Goal: Check status: Check status

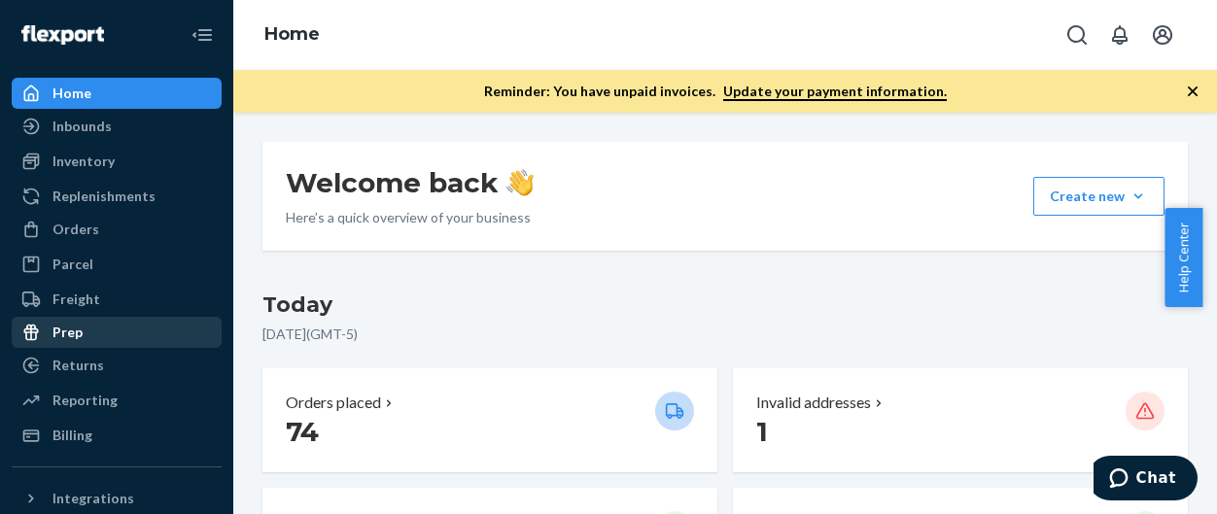
drag, startPoint x: 93, startPoint y: 365, endPoint x: 163, endPoint y: 347, distance: 72.4
click at [93, 365] on div "Returns" at bounding box center [78, 365] width 52 height 19
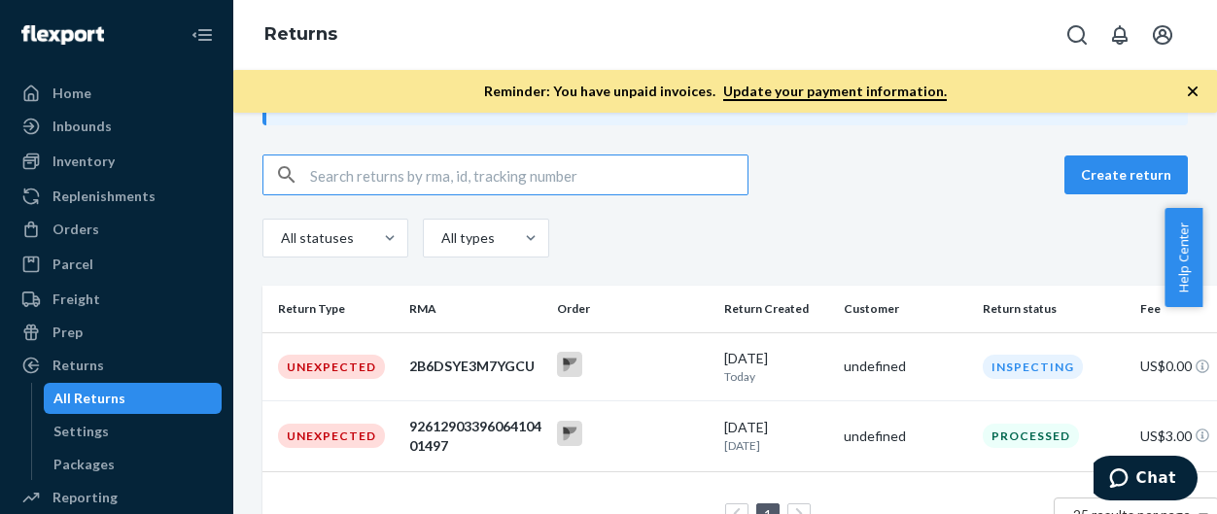
scroll to position [166, 0]
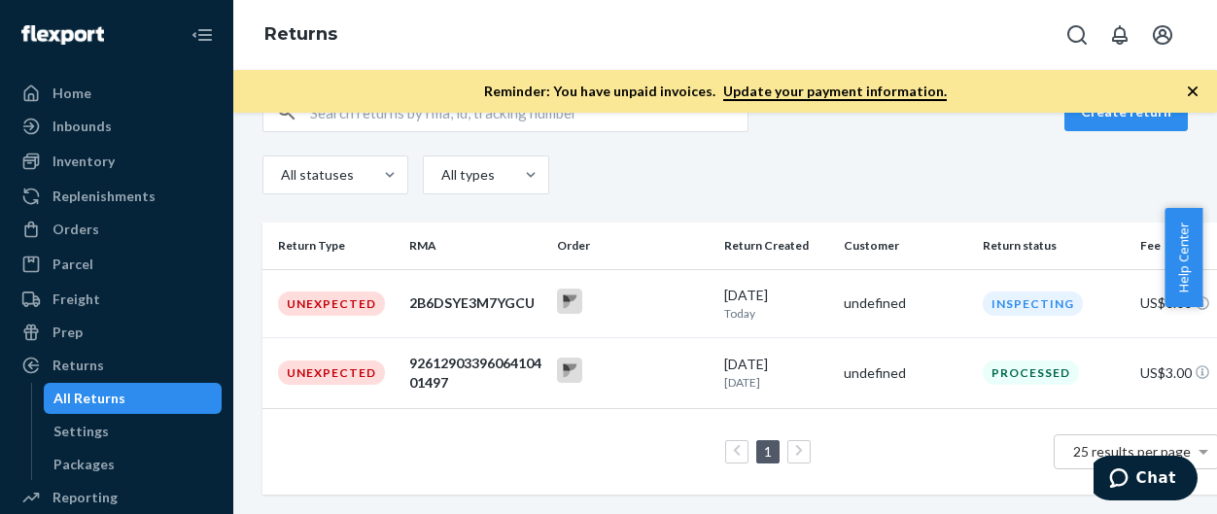
click at [531, 446] on div "1 25 results per page" at bounding box center [748, 452] width 941 height 62
click at [459, 294] on div "2B6DSYE3M7YGCU" at bounding box center [475, 303] width 132 height 19
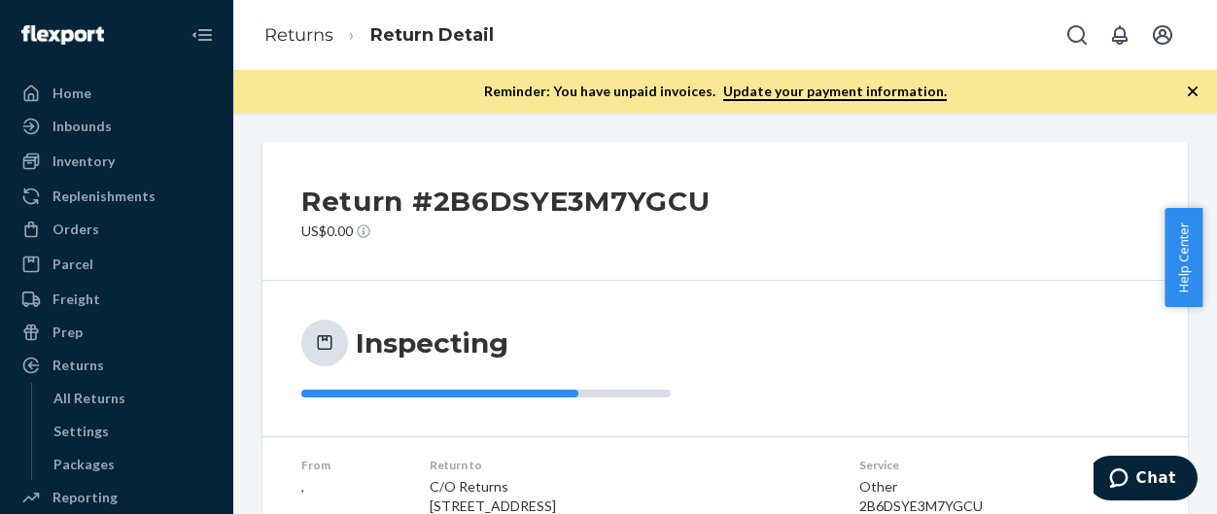
click at [764, 328] on div "Inspecting" at bounding box center [724, 359] width 847 height 78
click at [970, 372] on div "Inspecting" at bounding box center [724, 359] width 847 height 78
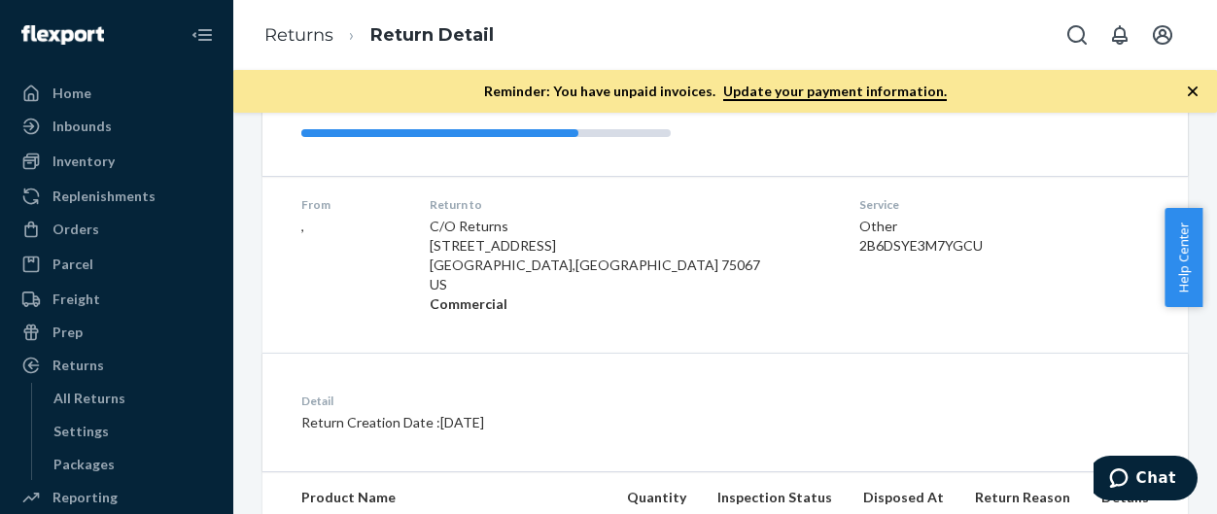
scroll to position [194, 0]
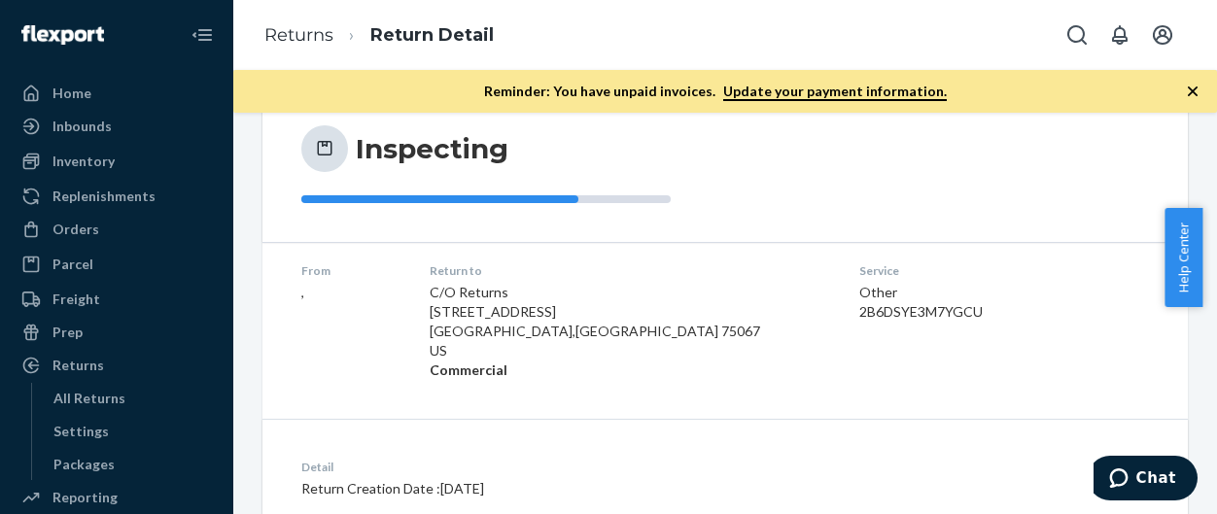
click at [760, 401] on div "Return #2B6DSYE3M7YGCU US$0.00 Inspecting From , Return to C/O Returns [STREET_…" at bounding box center [724, 492] width 925 height 1089
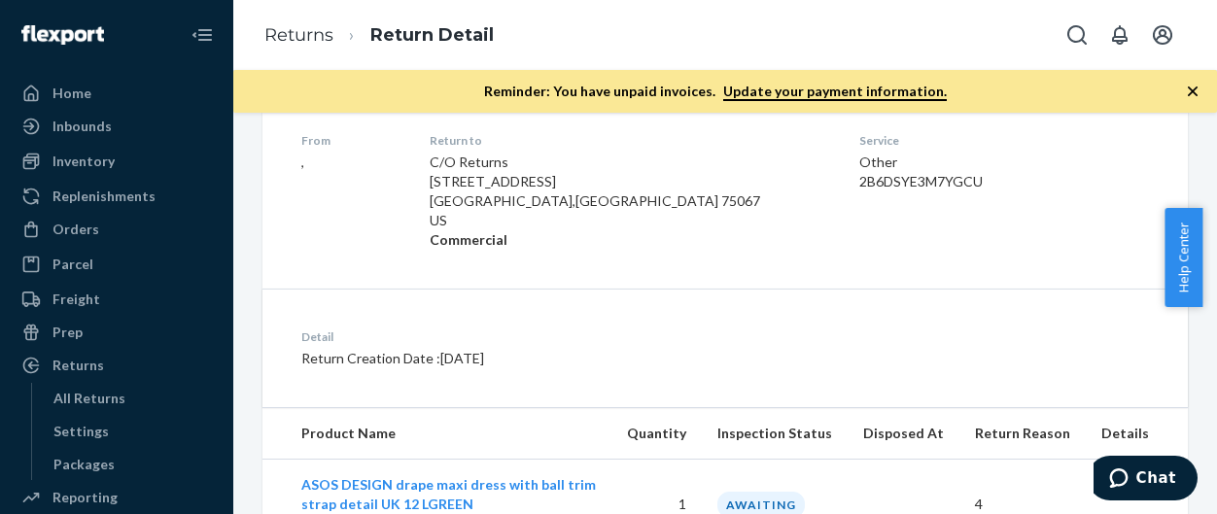
scroll to position [0, 0]
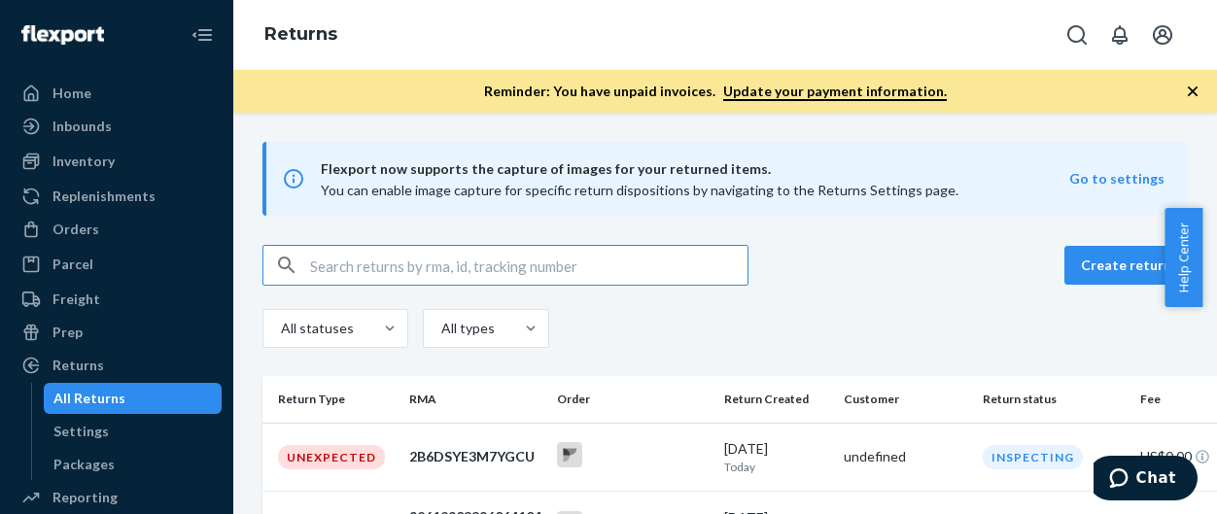
scroll to position [166, 0]
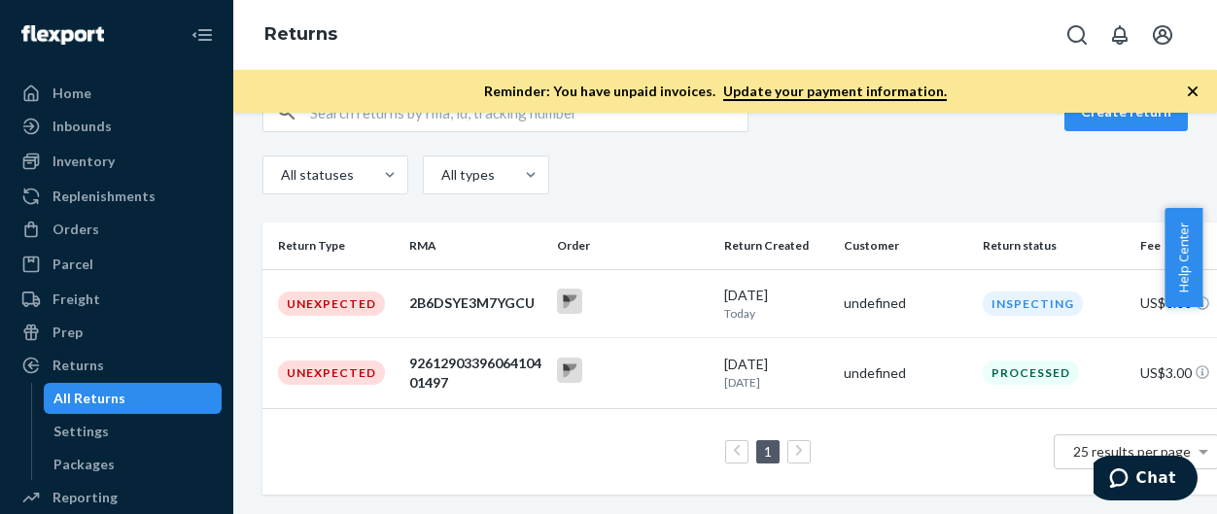
click at [808, 440] on link at bounding box center [798, 451] width 21 height 23
click at [898, 436] on div "1 25 results per page" at bounding box center [748, 452] width 941 height 62
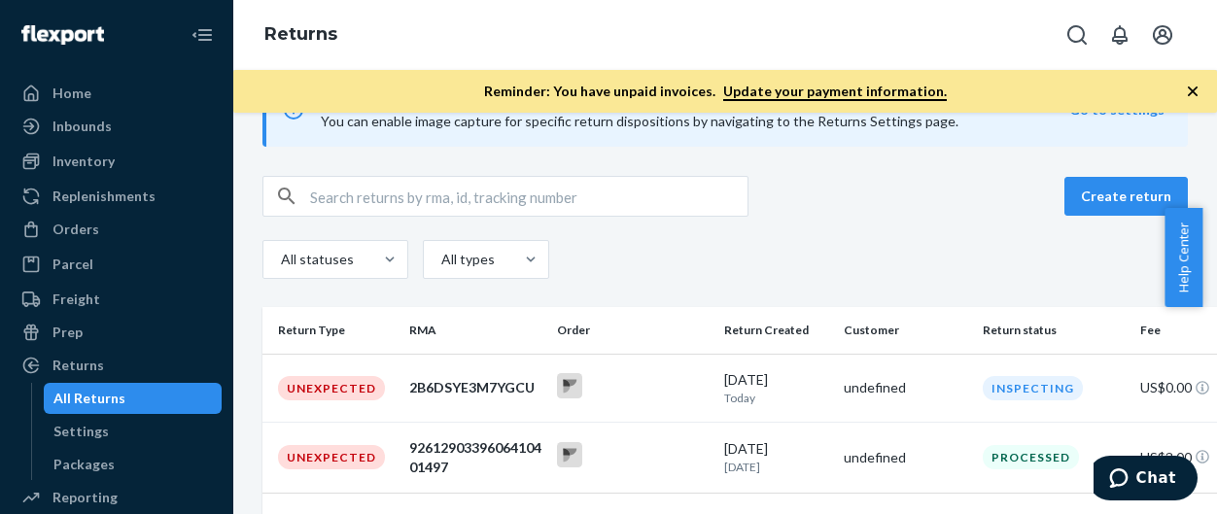
click at [855, 254] on div "All statuses All types" at bounding box center [724, 262] width 925 height 44
click at [907, 263] on div "All statuses All types" at bounding box center [724, 262] width 925 height 44
click at [878, 270] on div "All statuses All types" at bounding box center [724, 262] width 925 height 44
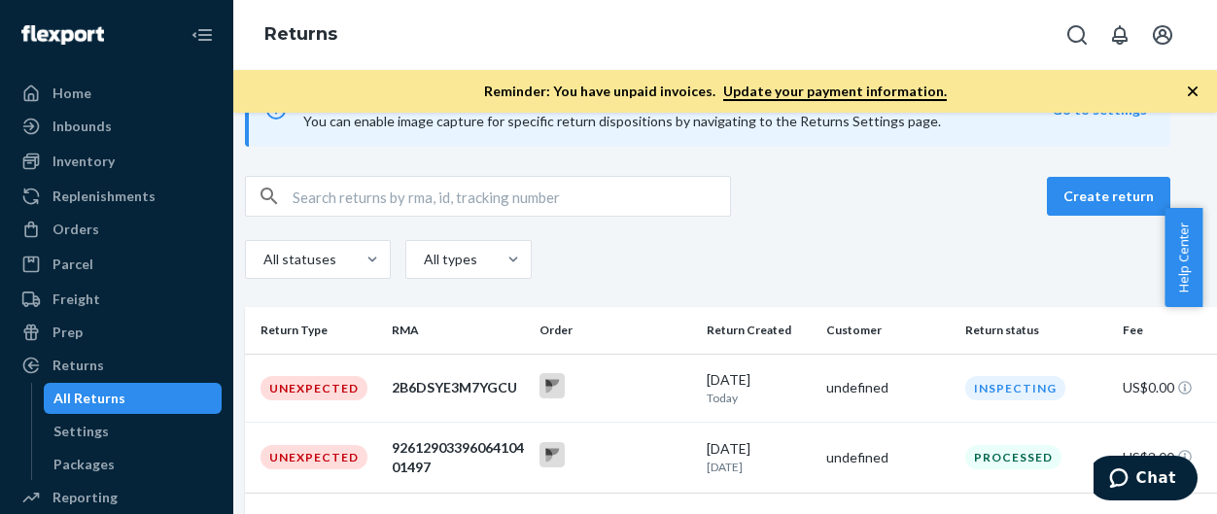
click at [868, 210] on div "Create return" at bounding box center [707, 196] width 925 height 41
click at [994, 387] on div "Inspecting" at bounding box center [1015, 388] width 100 height 24
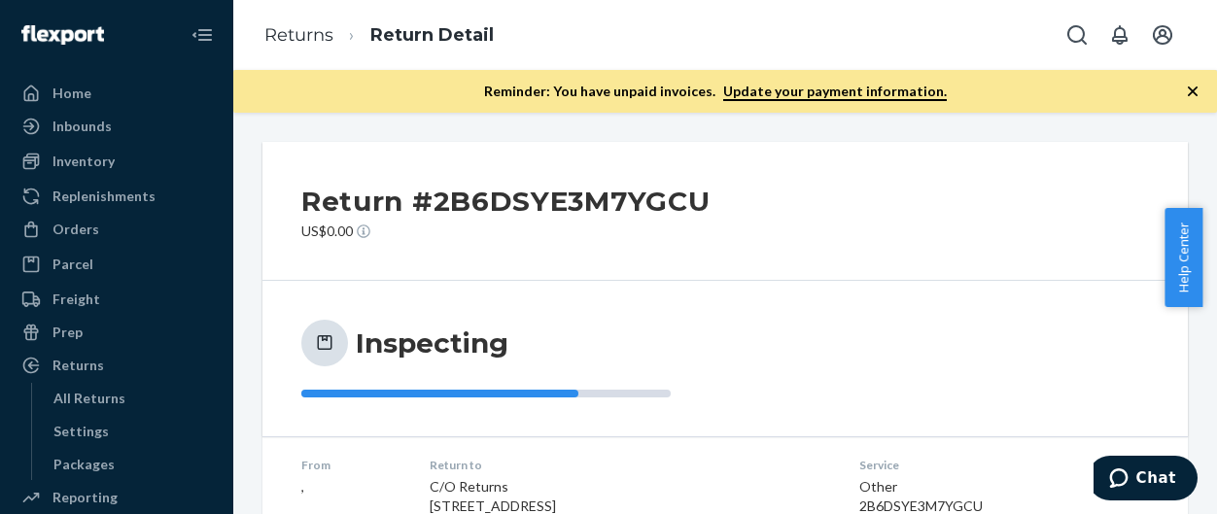
click at [966, 378] on div "Inspecting" at bounding box center [724, 359] width 847 height 78
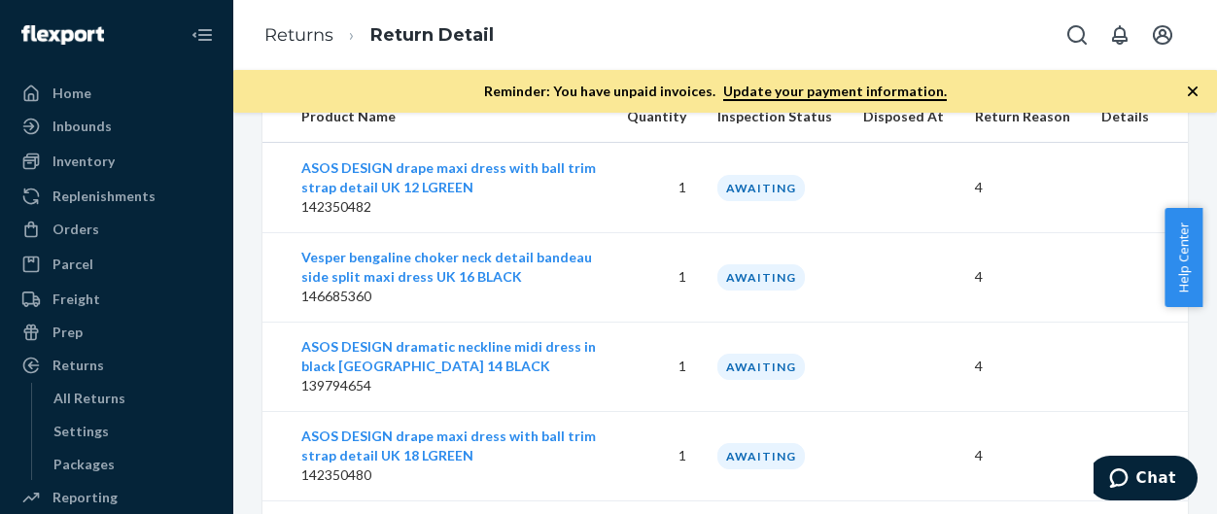
scroll to position [472, 0]
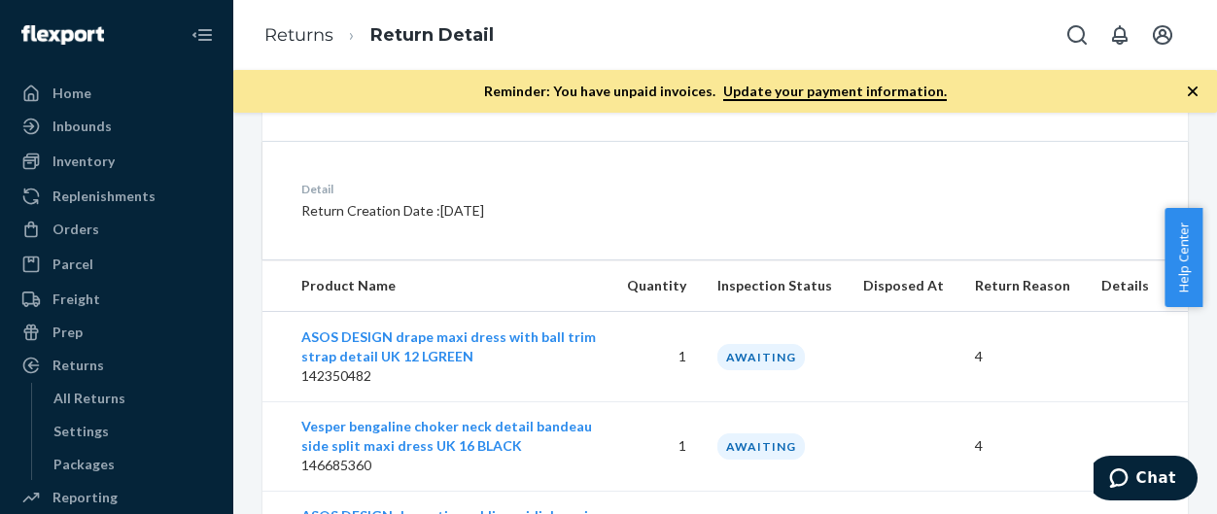
click at [665, 222] on div "Detail Return Creation Date : [DATE]" at bounding box center [724, 200] width 925 height 119
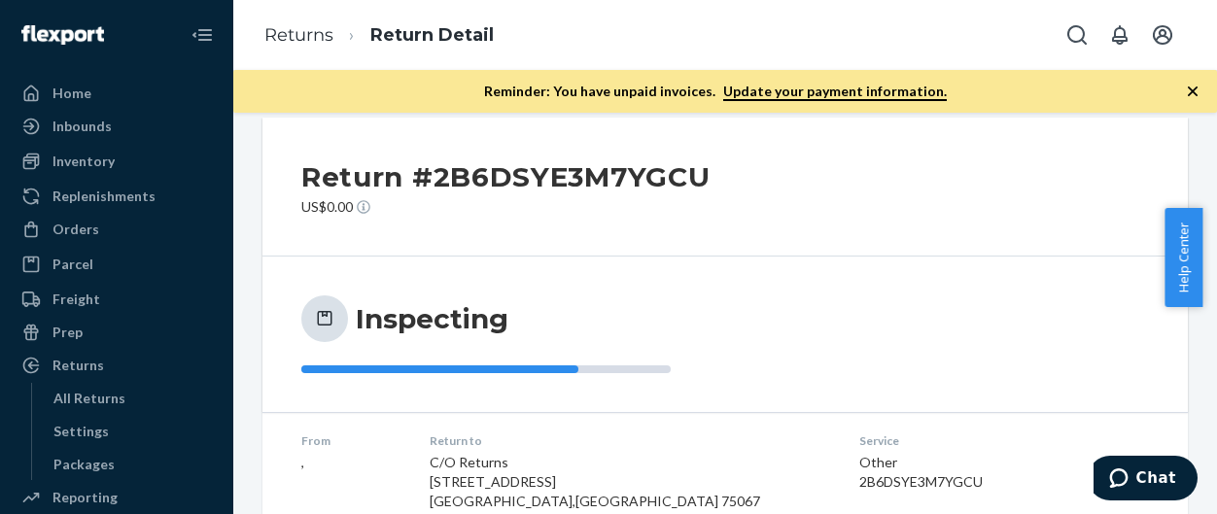
scroll to position [0, 0]
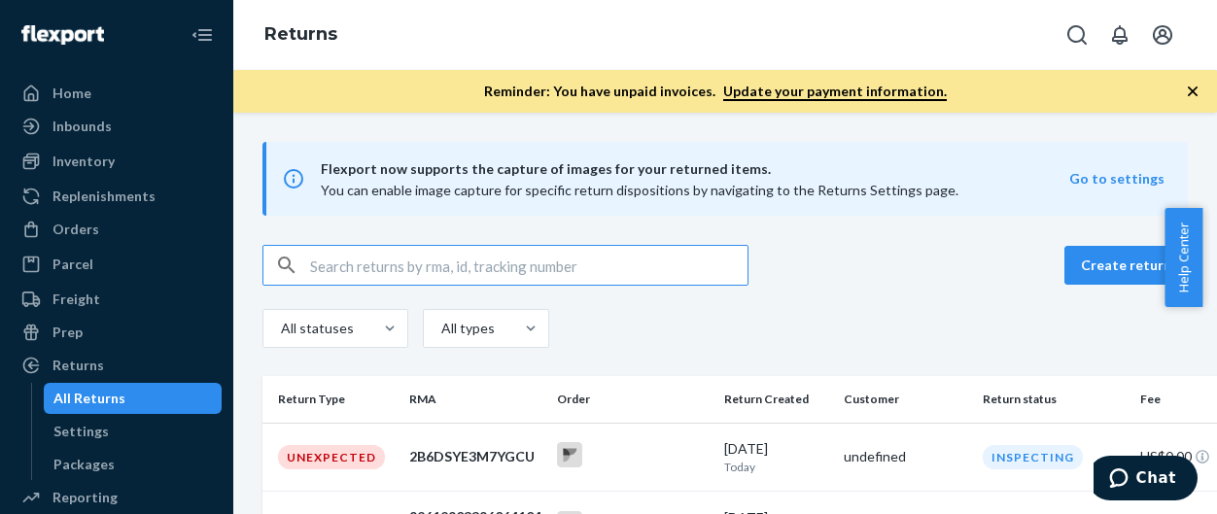
click at [966, 326] on div "All statuses All types" at bounding box center [724, 331] width 925 height 44
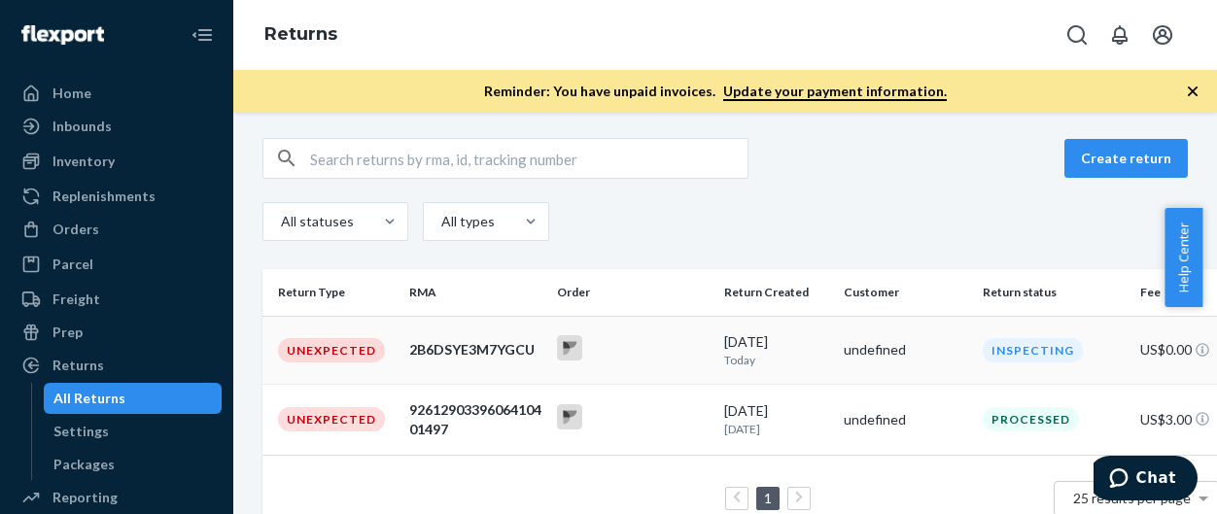
scroll to position [166, 0]
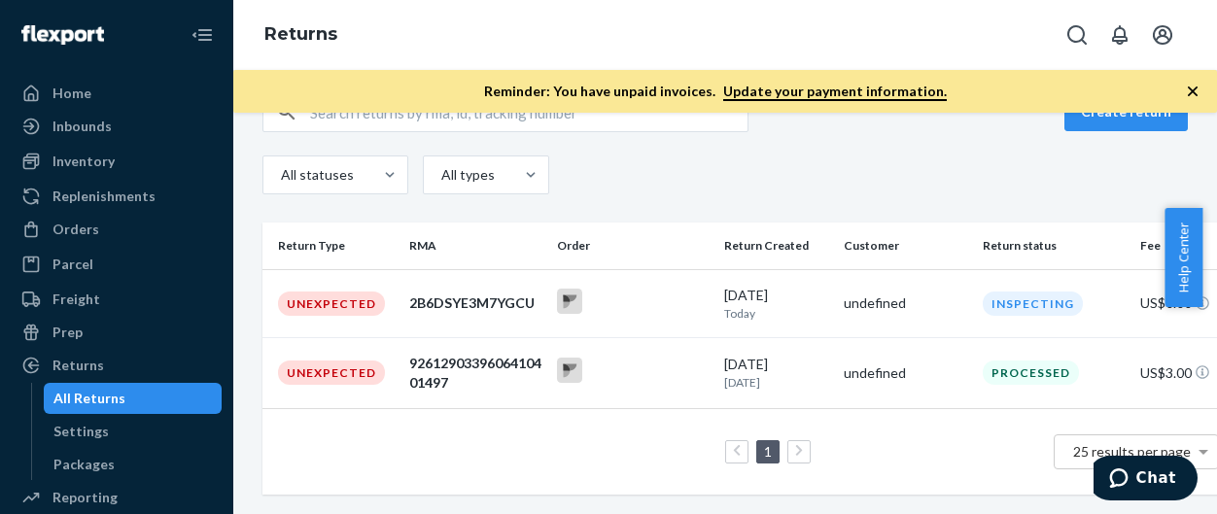
click at [554, 432] on div "1 25 results per page" at bounding box center [748, 452] width 941 height 62
drag, startPoint x: 65, startPoint y: 107, endPoint x: 149, endPoint y: 106, distance: 83.6
click at [65, 107] on link "Home" at bounding box center [117, 93] width 210 height 31
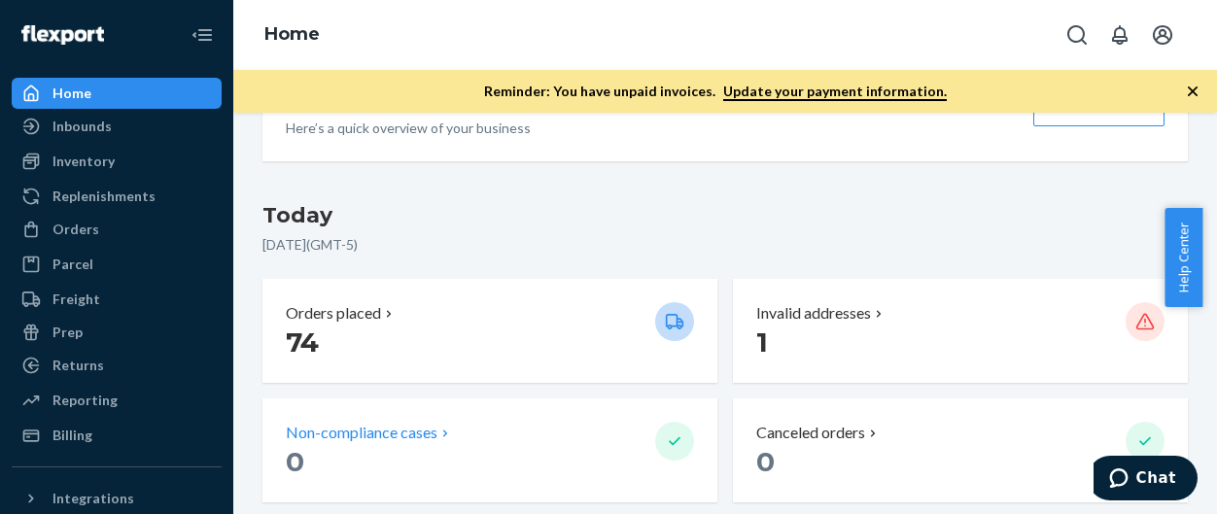
scroll to position [194, 0]
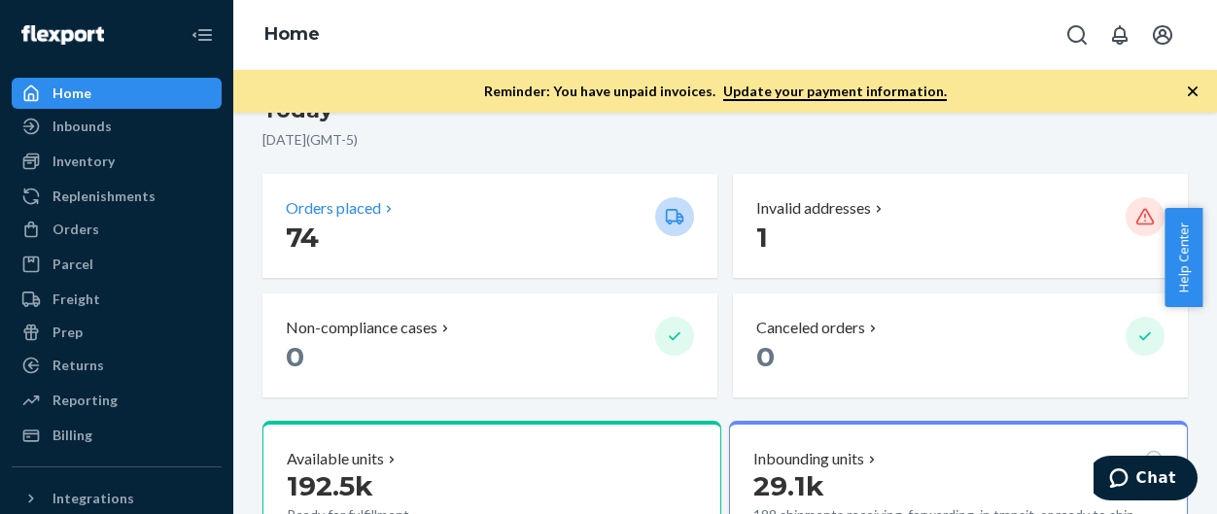
click at [536, 246] on p "74" at bounding box center [463, 237] width 354 height 35
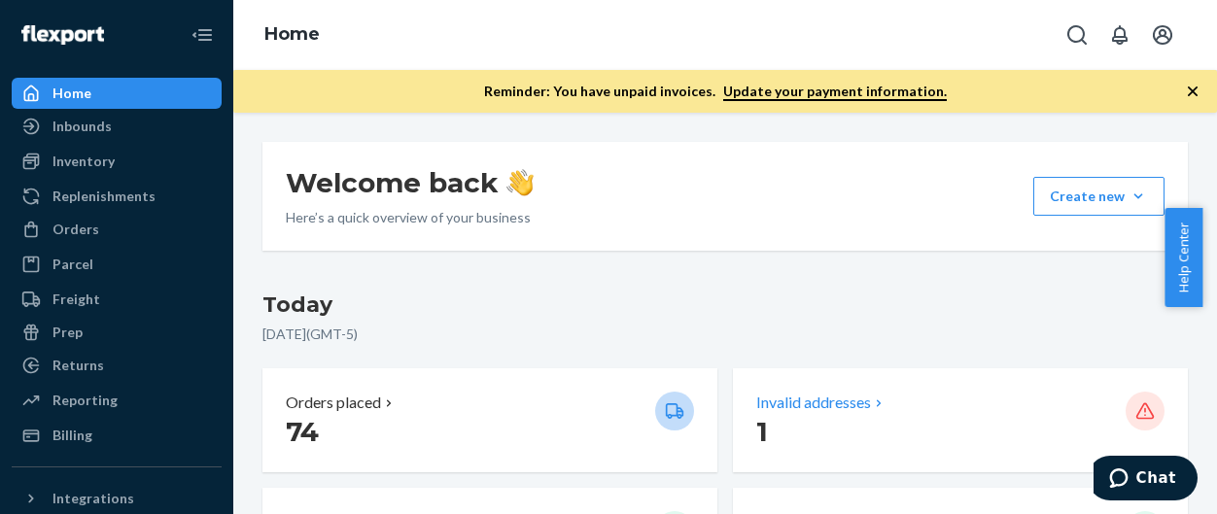
click at [910, 407] on div "Invalid addresses" at bounding box center [933, 403] width 354 height 22
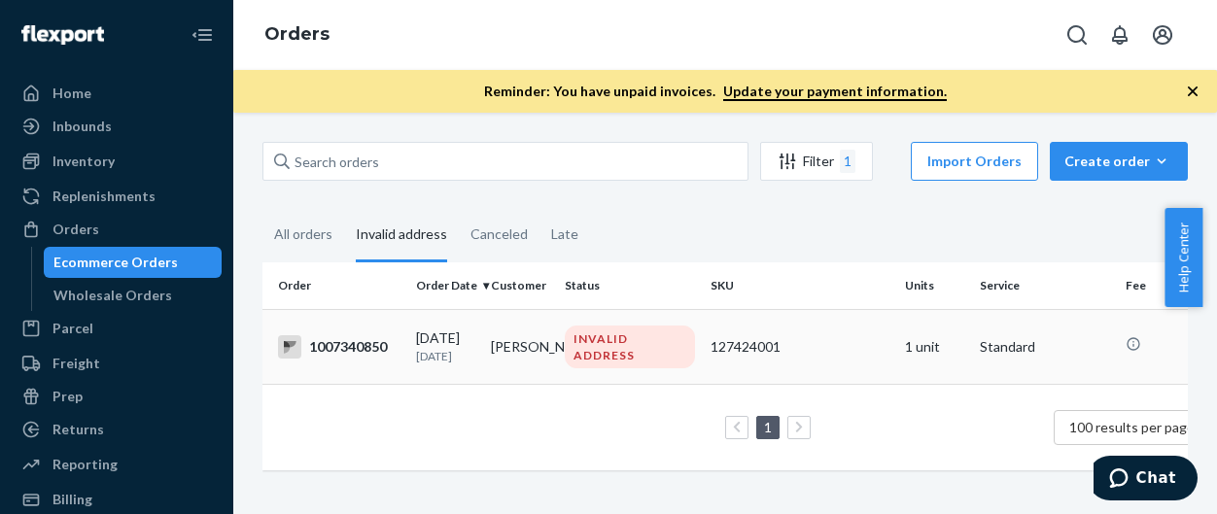
click at [805, 349] on div "127424001" at bounding box center [799, 346] width 179 height 19
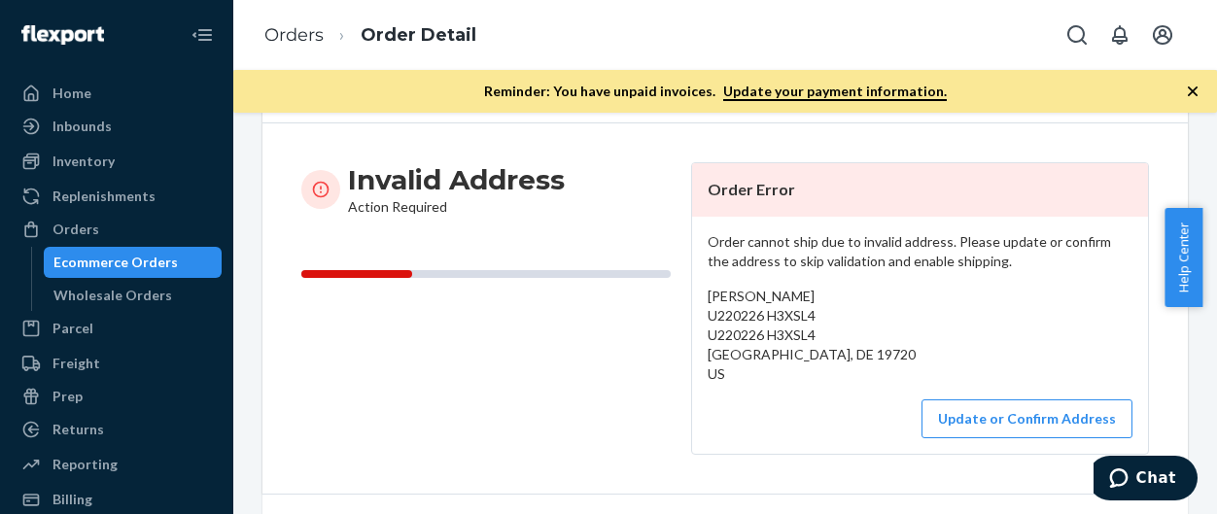
scroll to position [292, 0]
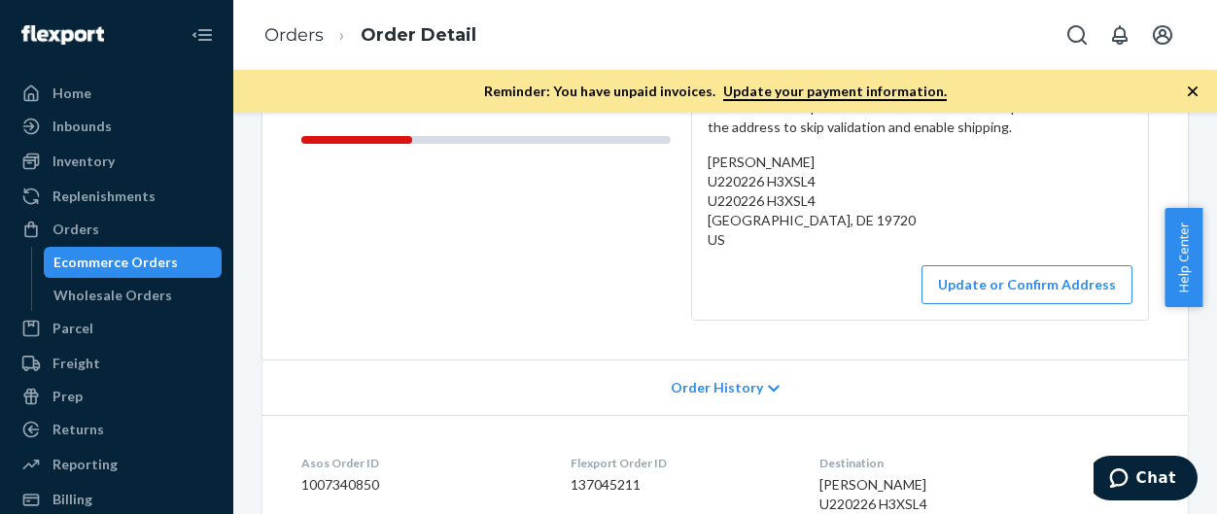
click at [860, 211] on div "[PERSON_NAME] U220226 H3XSL4 U220226 H3XSL4 [GEOGRAPHIC_DATA], DE 19720 US" at bounding box center [920, 201] width 425 height 97
click at [775, 191] on span "[PERSON_NAME] U220226 H3XSL4 U220226 H3XSL4 [GEOGRAPHIC_DATA], DE 19720 US" at bounding box center [812, 201] width 208 height 94
click at [804, 183] on span "[PERSON_NAME] U220226 H3XSL4 U220226 H3XSL4 [GEOGRAPHIC_DATA], DE 19720 US" at bounding box center [812, 201] width 208 height 94
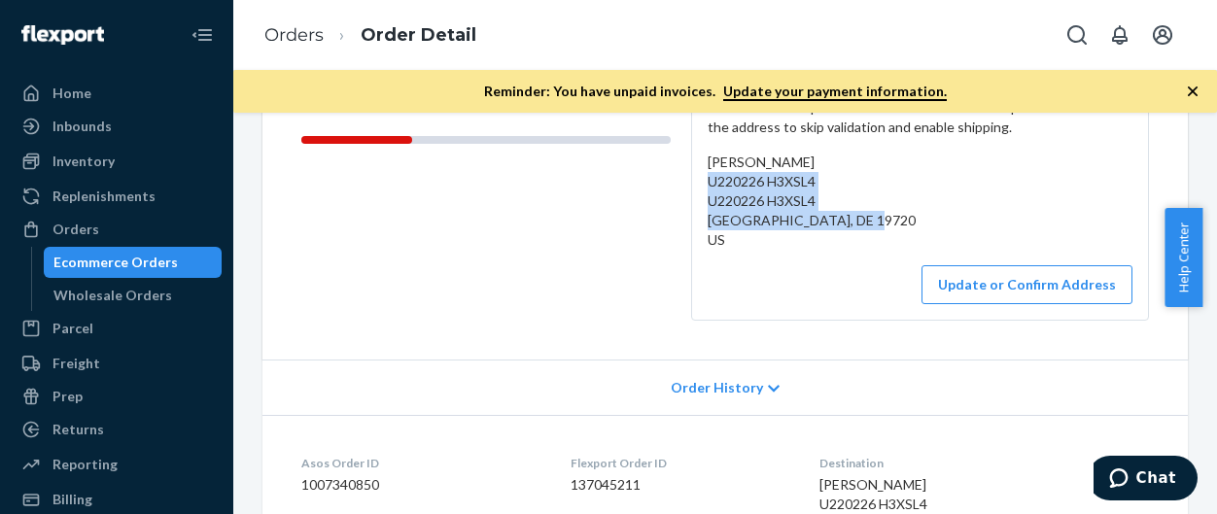
drag, startPoint x: 727, startPoint y: 240, endPoint x: 696, endPoint y: 177, distance: 70.4
click at [696, 177] on div "Order cannot ship due to invalid address. Please update or confirm the address …" at bounding box center [920, 201] width 456 height 237
copy span "U220226 H3XSL4 U220226 H3XSL4 [GEOGRAPHIC_DATA], DE 19720 US"
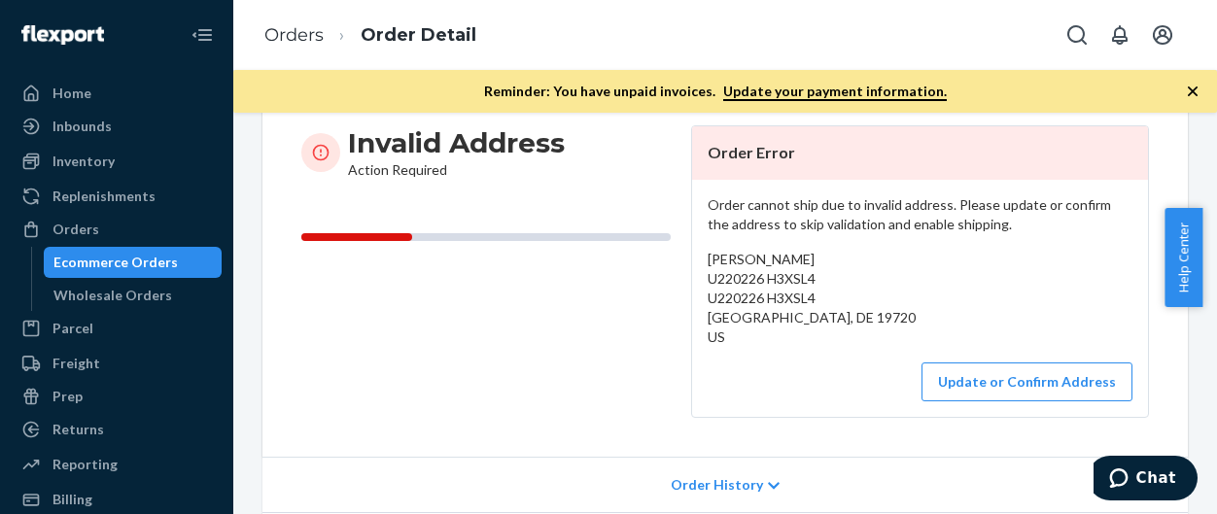
click at [747, 391] on div "Update or Confirm Address" at bounding box center [920, 382] width 425 height 39
click at [842, 275] on div "[PERSON_NAME] U220226 H3XSL4 U220226 H3XSL4 [GEOGRAPHIC_DATA], DE 19720 US" at bounding box center [920, 298] width 425 height 97
click at [882, 322] on div "[PERSON_NAME] U220226 H3XSL4 U220226 H3XSL4 [GEOGRAPHIC_DATA], DE 19720 US" at bounding box center [920, 298] width 425 height 97
click at [832, 312] on span "[PERSON_NAME] U220226 H3XSL4 U220226 H3XSL4 [GEOGRAPHIC_DATA], DE 19720 US" at bounding box center [812, 298] width 208 height 94
drag, startPoint x: 834, startPoint y: 316, endPoint x: 775, endPoint y: 316, distance: 59.3
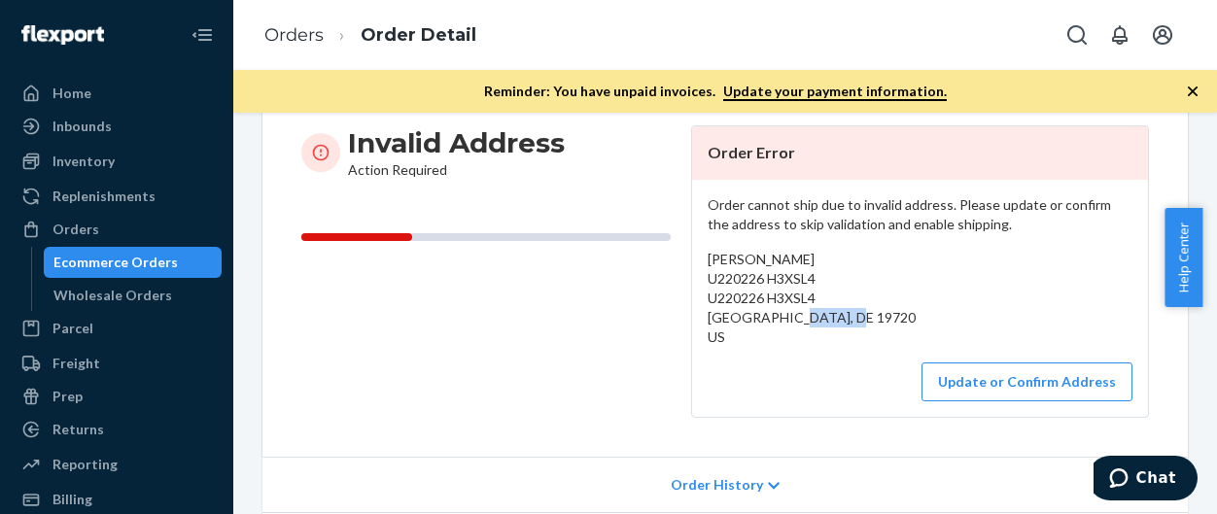
click at [775, 316] on span "[PERSON_NAME] U220226 H3XSL4 U220226 H3XSL4 [GEOGRAPHIC_DATA], DE 19720 US" at bounding box center [812, 298] width 208 height 94
drag, startPoint x: 775, startPoint y: 316, endPoint x: 907, endPoint y: 328, distance: 132.7
click at [907, 328] on div "[PERSON_NAME] U220226 H3XSL4 U220226 H3XSL4 [GEOGRAPHIC_DATA], DE 19720 US" at bounding box center [920, 298] width 425 height 97
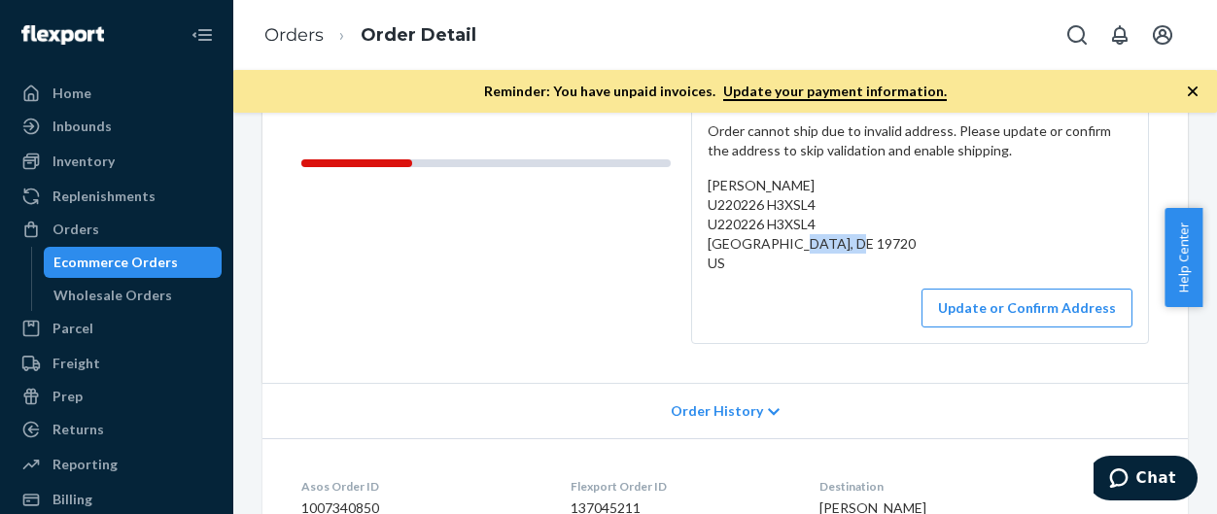
scroll to position [389, 0]
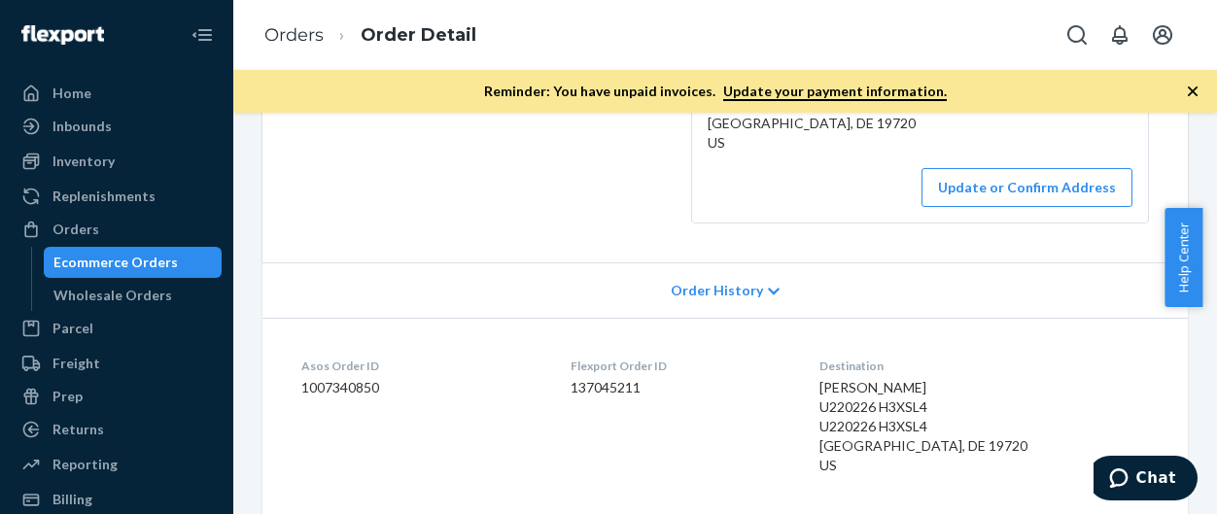
click at [334, 379] on dd "1007340850" at bounding box center [420, 387] width 238 height 19
copy dd "1007340850"
click at [476, 428] on div "Asos Order ID 1007340850" at bounding box center [420, 420] width 238 height 125
click at [358, 386] on dd "1007340850" at bounding box center [420, 387] width 238 height 19
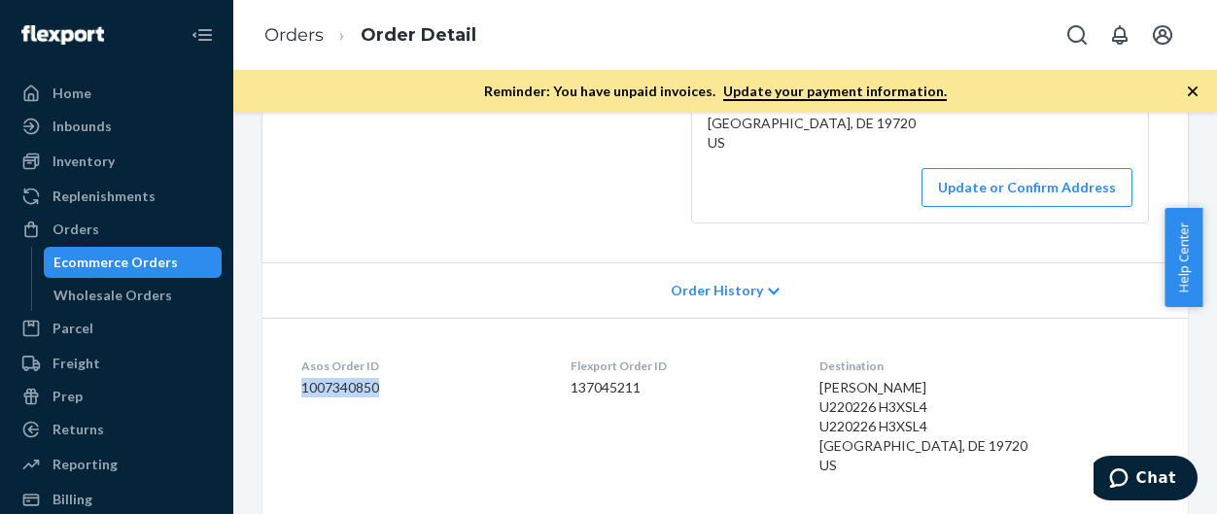
click at [358, 386] on dd "1007340850" at bounding box center [420, 387] width 238 height 19
copy dd "1007340850"
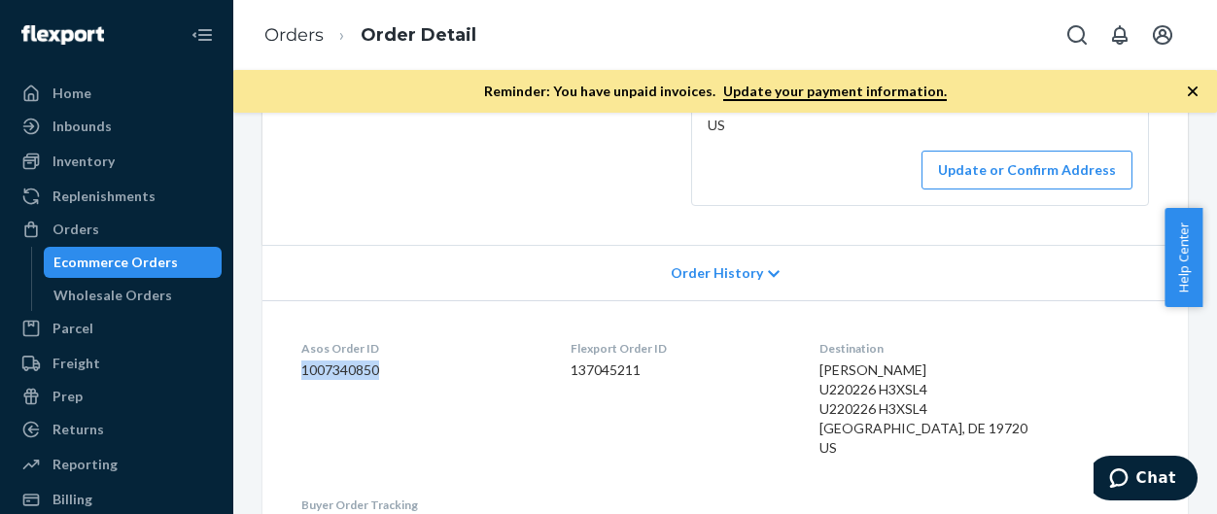
scroll to position [0, 0]
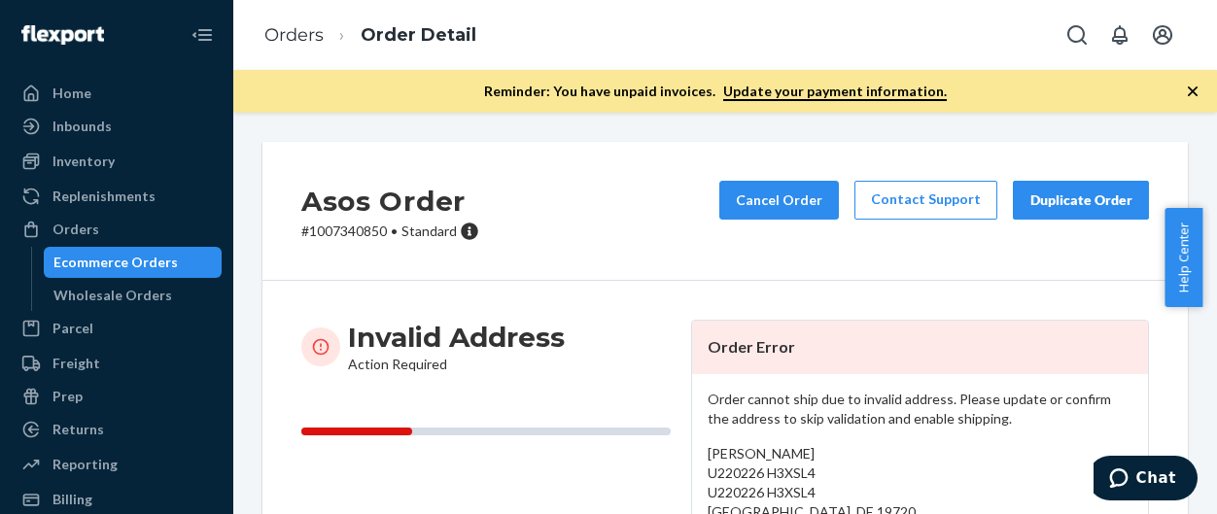
click at [653, 265] on div "Asos Order # 1007340850 • Standard Cancel Order Contact Support Duplicate Order" at bounding box center [724, 211] width 925 height 139
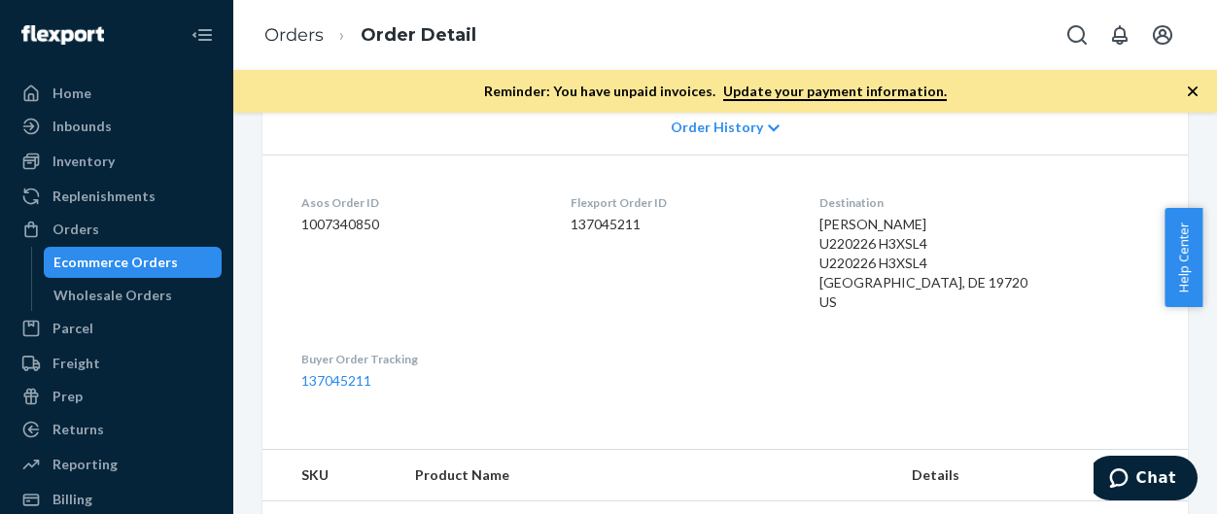
scroll to position [630, 0]
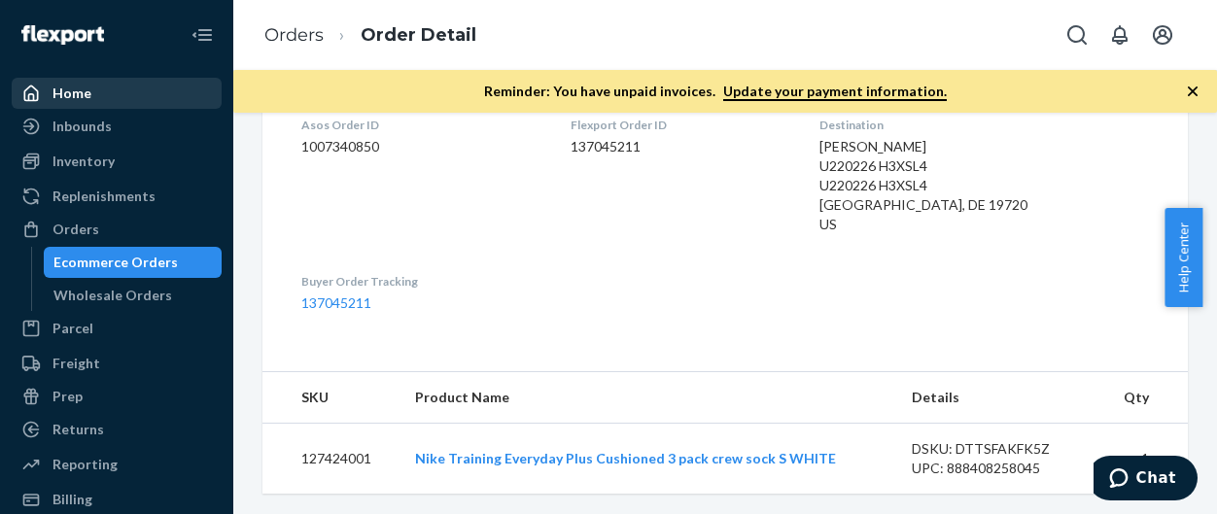
drag, startPoint x: 75, startPoint y: 98, endPoint x: 94, endPoint y: 97, distance: 19.5
click at [75, 98] on div "Home" at bounding box center [71, 93] width 39 height 19
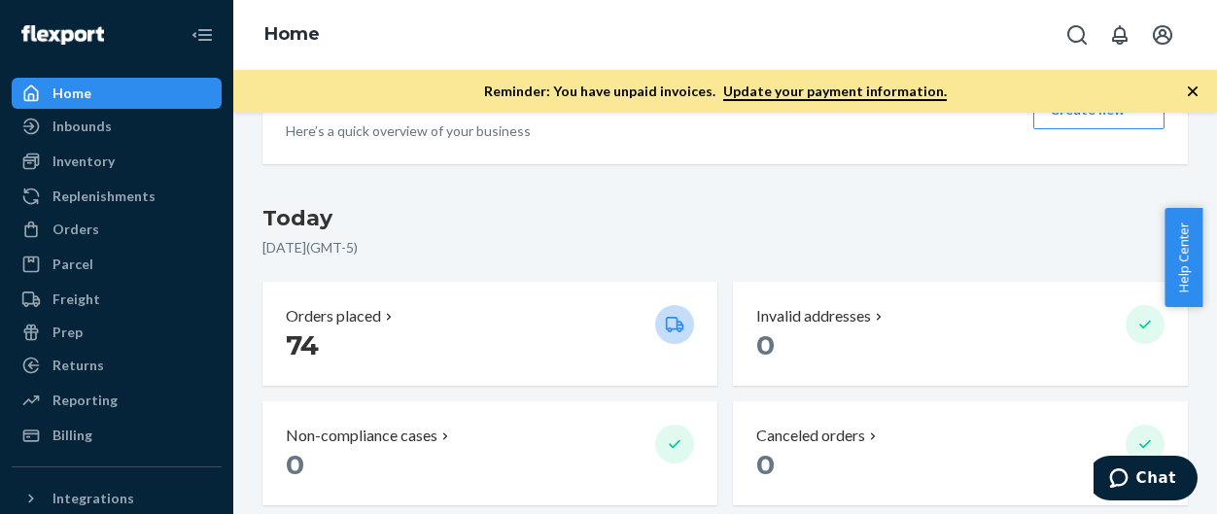
scroll to position [194, 0]
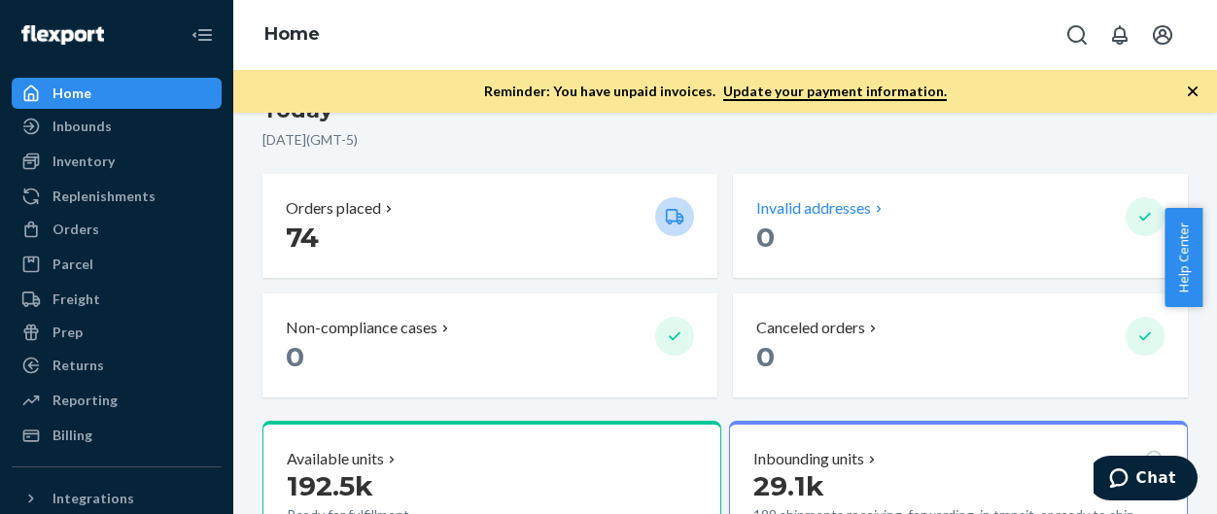
click at [893, 236] on p "0" at bounding box center [933, 237] width 354 height 35
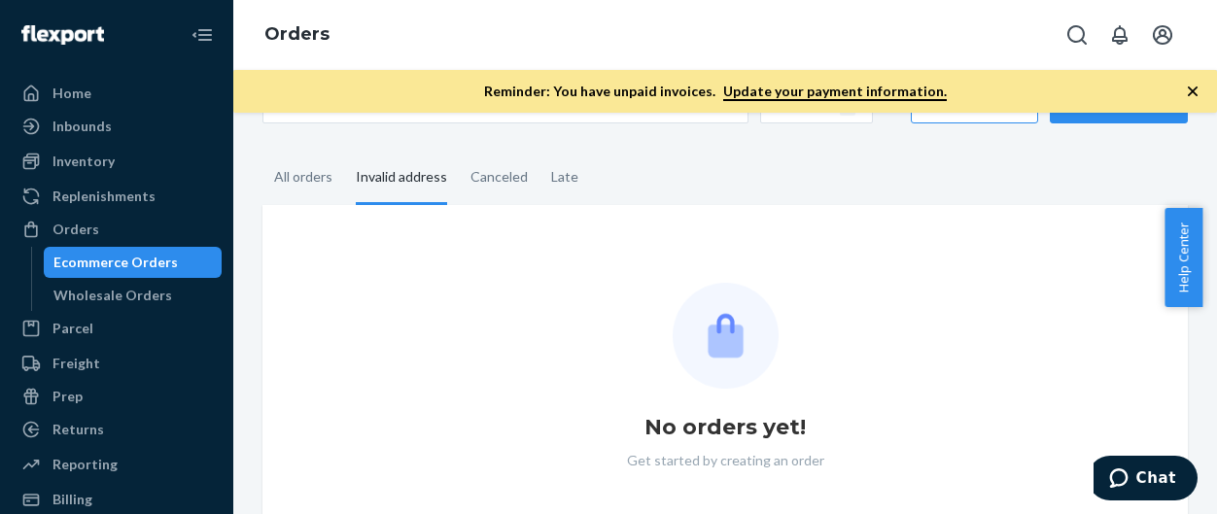
scroll to position [106, 0]
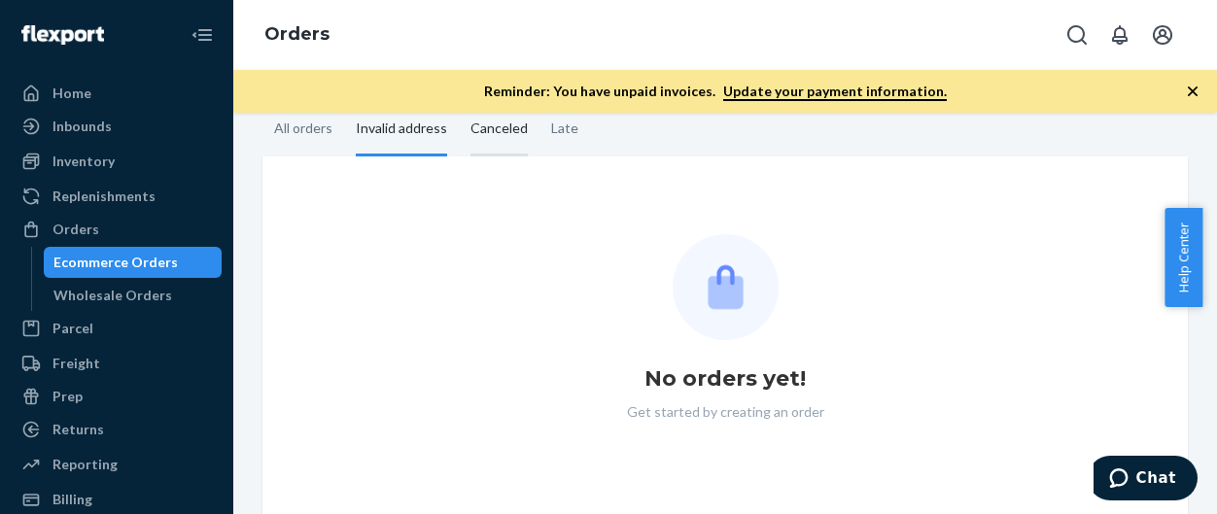
click at [488, 137] on div "Canceled" at bounding box center [498, 129] width 57 height 53
click at [459, 103] on input "Canceled" at bounding box center [459, 103] width 0 height 0
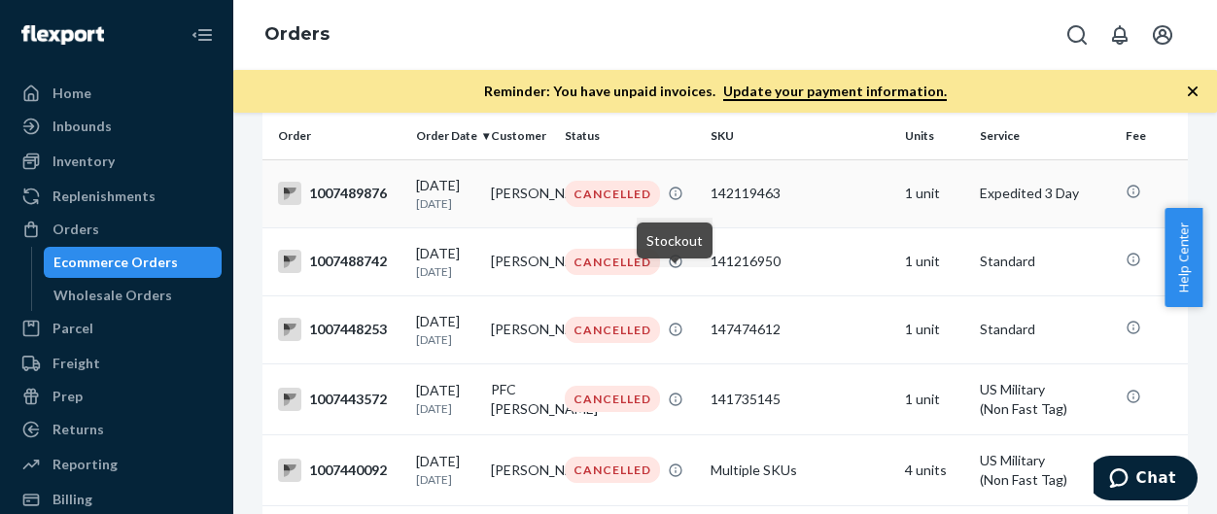
scroll to position [0, 0]
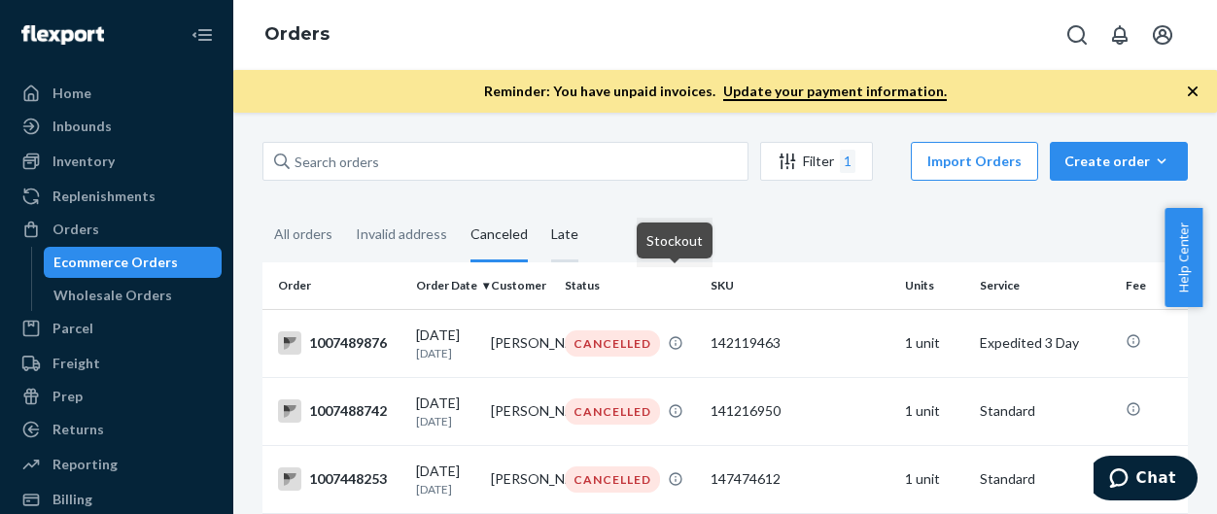
click at [557, 236] on div "Late" at bounding box center [564, 235] width 27 height 53
click at [539, 209] on input "Late" at bounding box center [539, 209] width 0 height 0
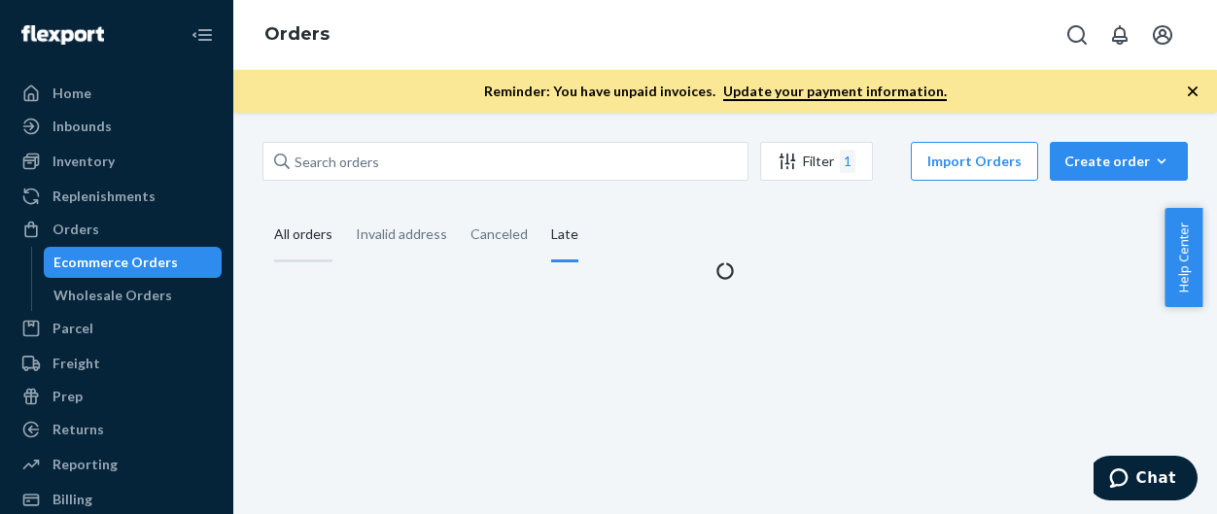
click at [289, 235] on div "All orders" at bounding box center [303, 235] width 58 height 53
click at [262, 209] on input "All orders" at bounding box center [262, 209] width 0 height 0
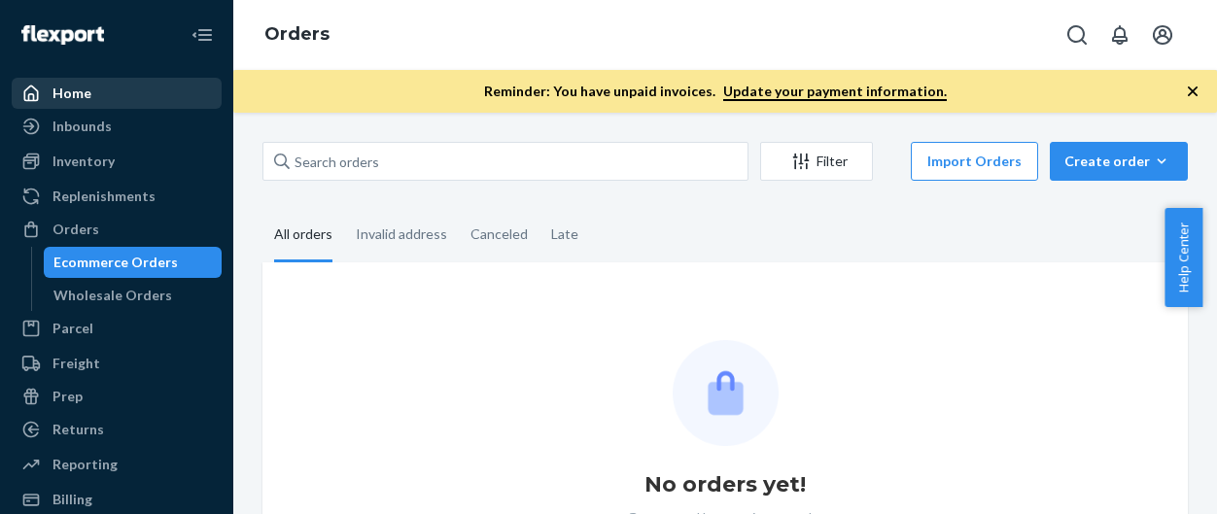
click at [128, 86] on div "Home" at bounding box center [117, 93] width 206 height 27
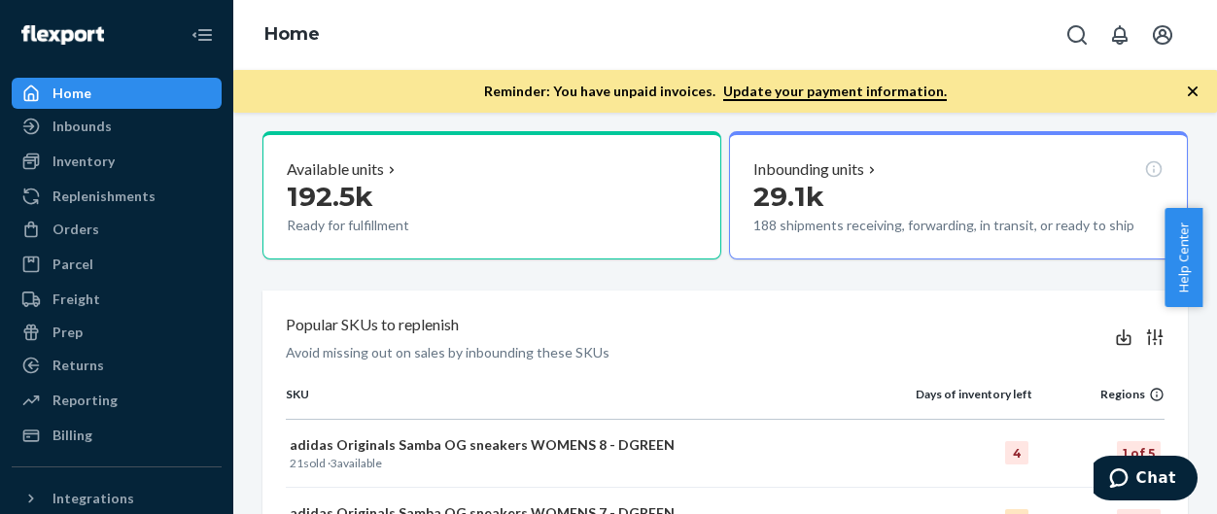
scroll to position [778, 0]
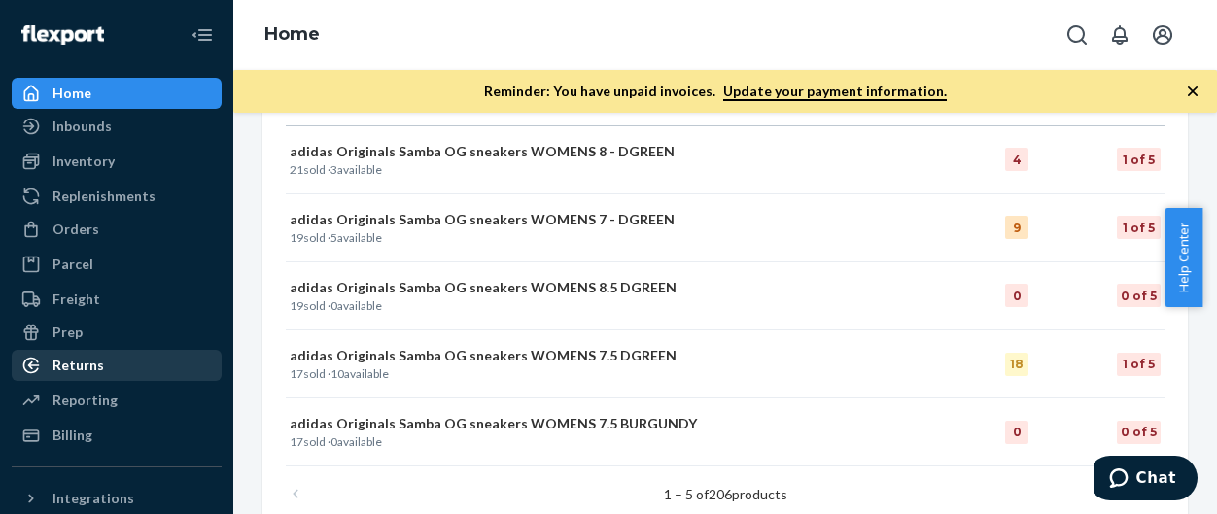
click at [90, 369] on div "Returns" at bounding box center [78, 365] width 52 height 19
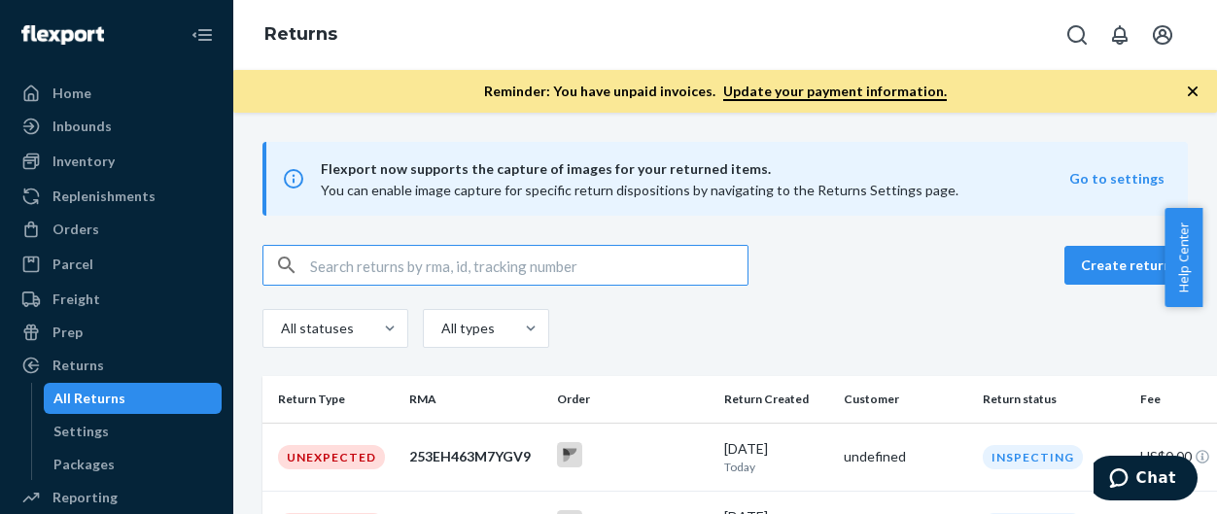
scroll to position [292, 0]
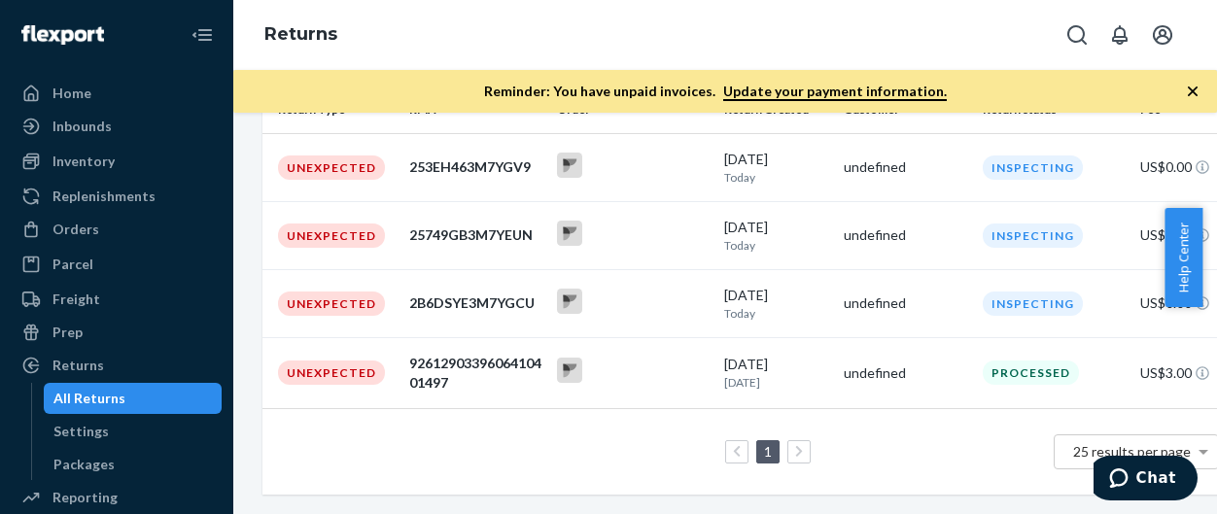
click at [527, 463] on div "1 25 results per page" at bounding box center [748, 452] width 941 height 62
click at [816, 49] on div "Returns" at bounding box center [725, 35] width 984 height 70
click at [812, 36] on div "Returns" at bounding box center [725, 35] width 984 height 70
